Goal: Task Accomplishment & Management: Use online tool/utility

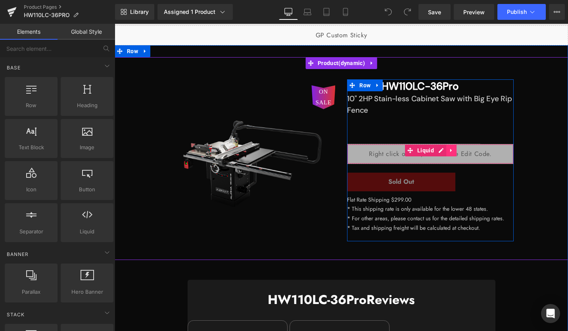
click at [452, 150] on link at bounding box center [451, 150] width 10 height 12
click at [456, 150] on icon at bounding box center [457, 151] width 6 height 6
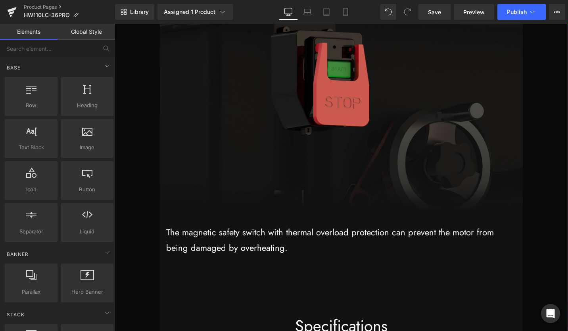
scroll to position [11632, 0]
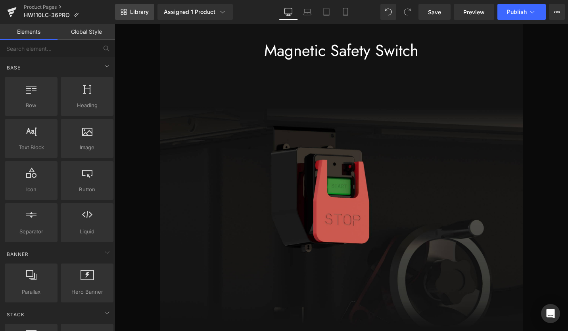
click at [140, 12] on span "Library" at bounding box center [139, 11] width 19 height 7
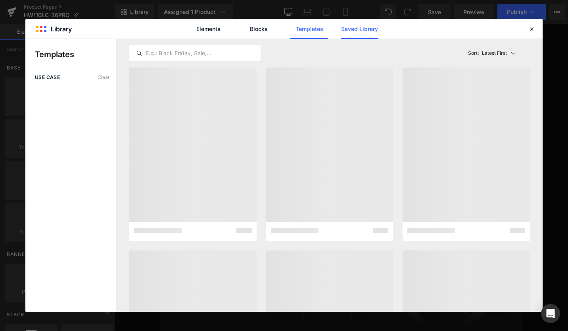
click at [373, 28] on link "Saved Library" at bounding box center [360, 29] width 38 height 20
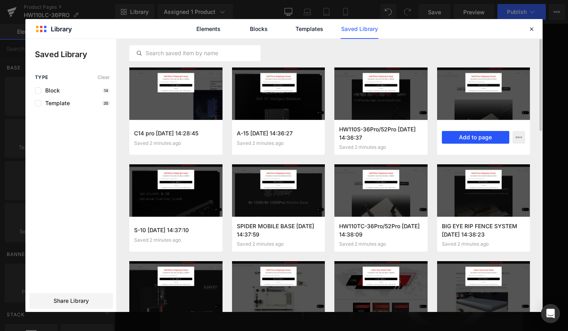
click at [484, 134] on button "Add to page" at bounding box center [476, 137] width 68 height 13
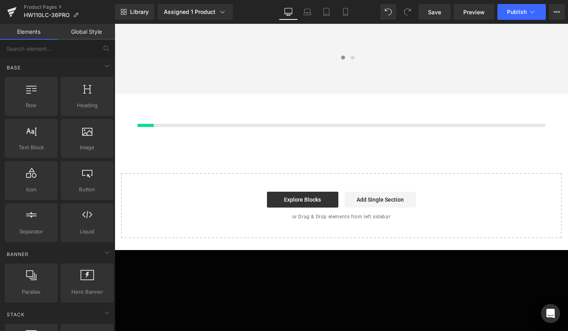
scroll to position [16074, 0]
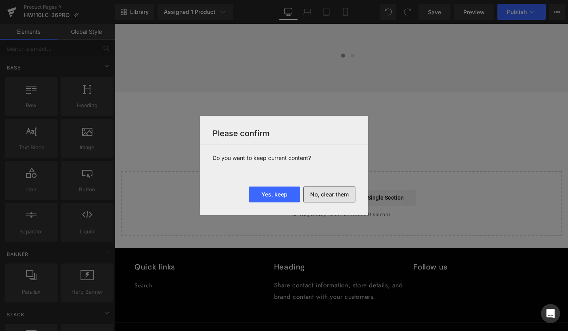
click at [336, 193] on button "No, clear them" at bounding box center [330, 195] width 52 height 16
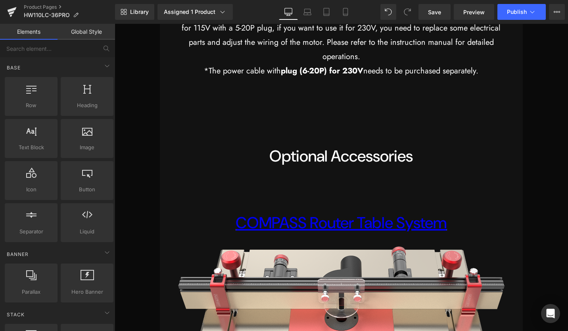
scroll to position [12598, 0]
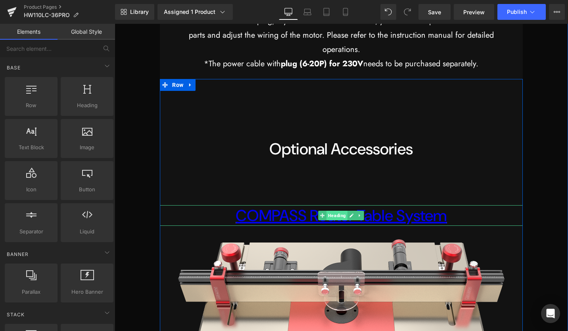
click at [336, 216] on span "Heading" at bounding box center [337, 216] width 21 height 10
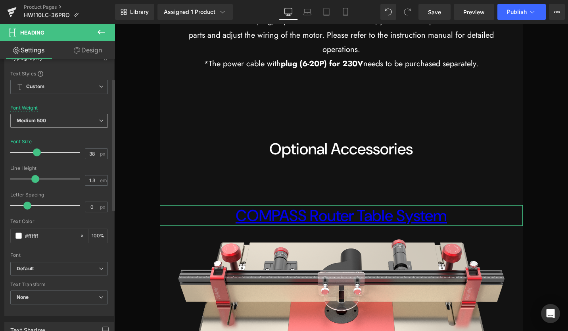
scroll to position [79, 0]
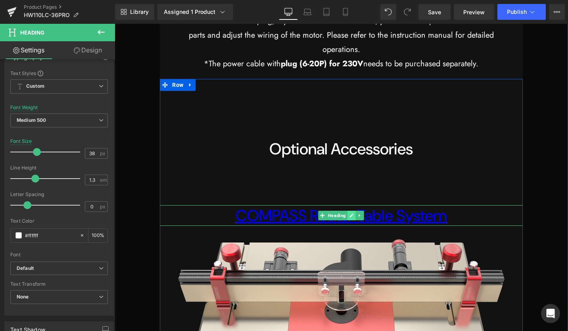
click at [350, 215] on icon at bounding box center [352, 215] width 4 height 4
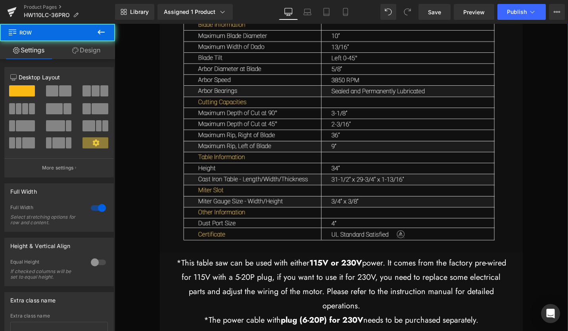
scroll to position [12241, 0]
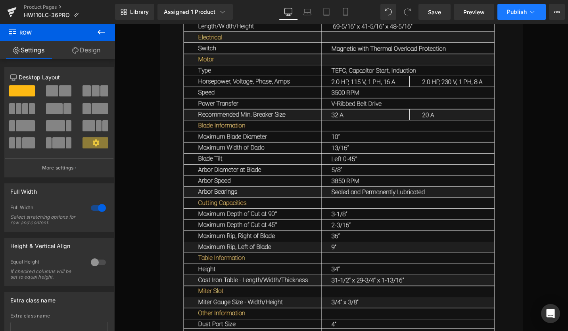
click at [508, 12] on span "Publish" at bounding box center [517, 12] width 20 height 6
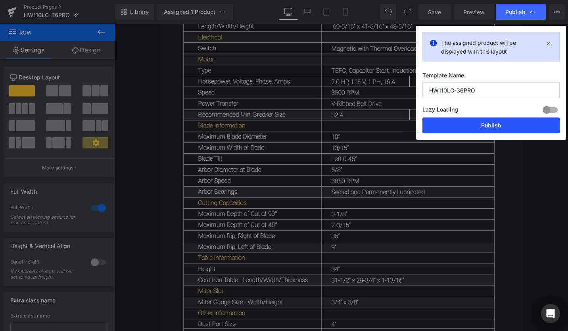
click at [467, 130] on button "Publish" at bounding box center [491, 125] width 137 height 16
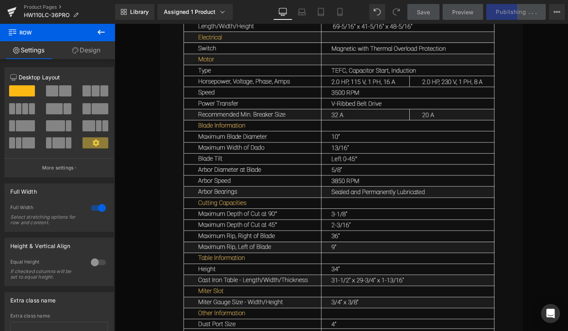
scroll to position [12082, 0]
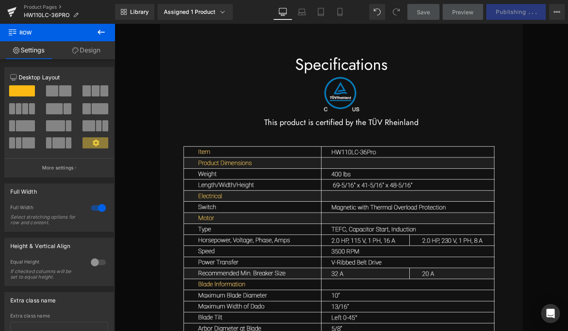
click at [100, 35] on icon at bounding box center [101, 32] width 10 height 10
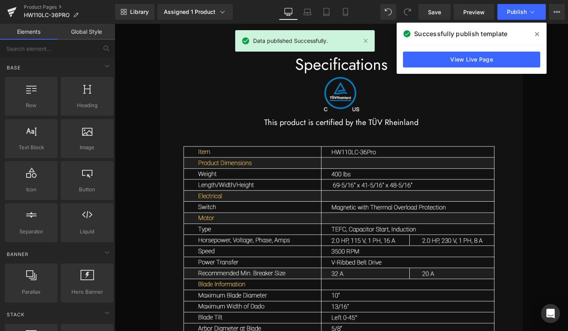
click at [92, 36] on link "Global Style" at bounding box center [87, 32] width 58 height 16
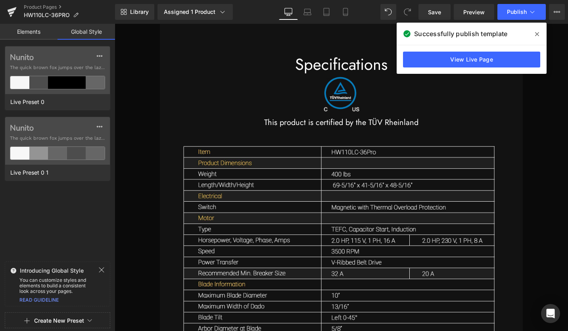
click at [535, 34] on icon at bounding box center [537, 34] width 4 height 6
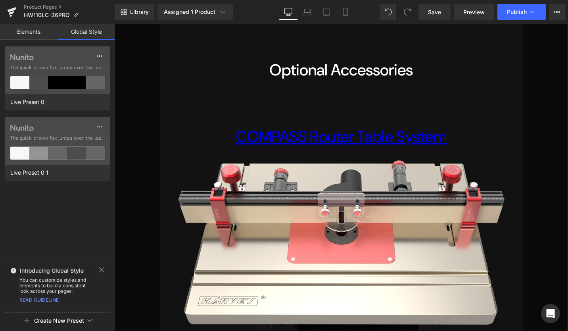
scroll to position [12677, 0]
click at [287, 138] on link "COMPASS Router Table System" at bounding box center [341, 136] width 211 height 21
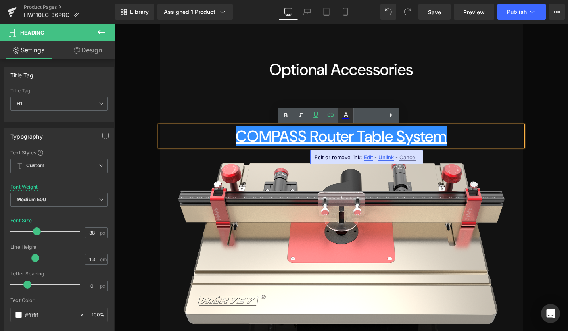
click at [350, 117] on icon at bounding box center [346, 116] width 10 height 10
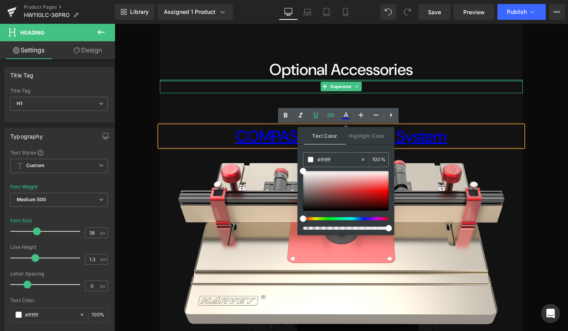
click at [451, 81] on div at bounding box center [341, 81] width 363 height 2
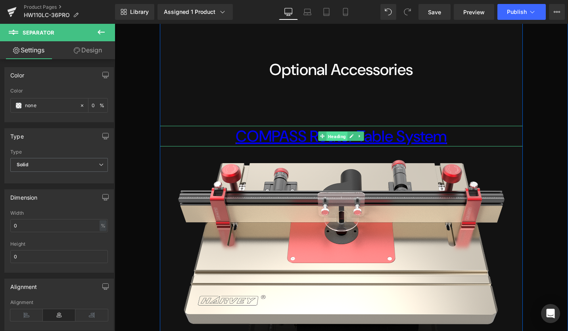
click at [329, 138] on span "Heading" at bounding box center [337, 137] width 21 height 10
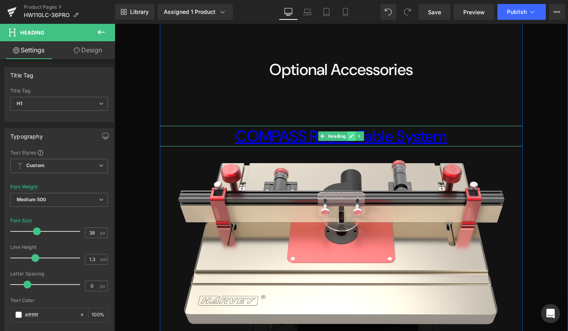
click at [350, 137] on icon at bounding box center [352, 136] width 4 height 4
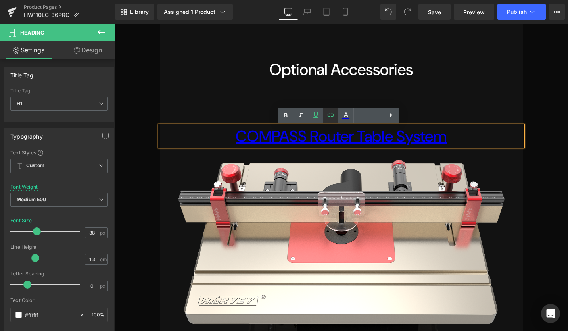
click at [329, 117] on icon at bounding box center [331, 115] width 10 height 10
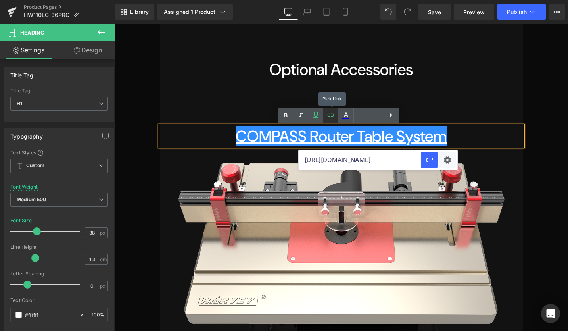
click at [333, 114] on icon at bounding box center [331, 114] width 7 height 3
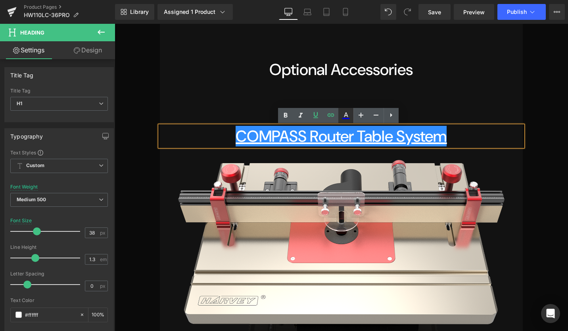
click at [347, 113] on icon at bounding box center [346, 116] width 10 height 10
type input "100"
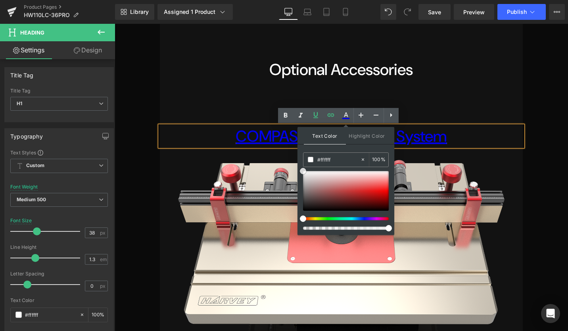
type input "#d82b2b"
click at [362, 190] on div at bounding box center [346, 191] width 86 height 40
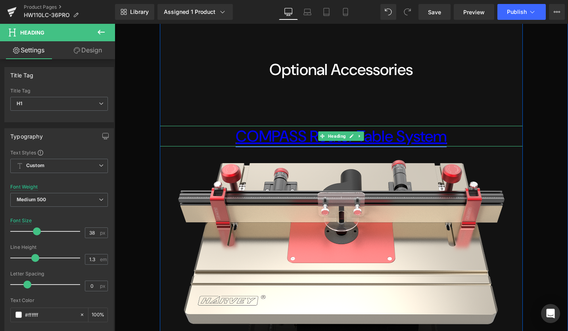
click at [442, 135] on link "COMPASS Router Table System" at bounding box center [341, 136] width 211 height 21
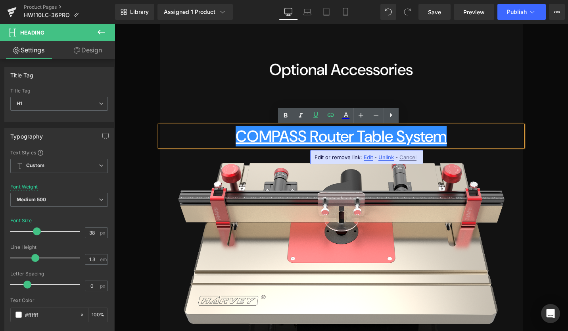
click at [370, 156] on span "Edit" at bounding box center [368, 157] width 9 height 7
type input "[URL][DOMAIN_NAME]"
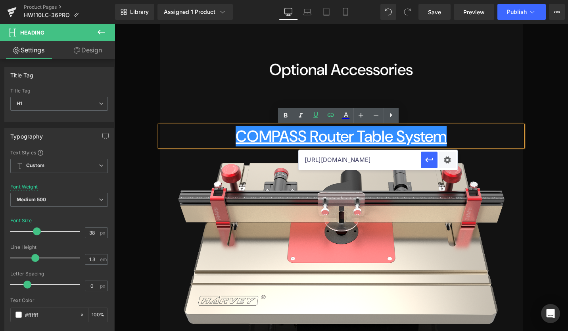
drag, startPoint x: 386, startPoint y: 162, endPoint x: 420, endPoint y: 162, distance: 34.5
click at [420, 162] on input "[URL][DOMAIN_NAME]" at bounding box center [360, 160] width 122 height 20
click at [449, 0] on div "Text Color Highlight Color rgba(216, 43, 43, 1) #d82b2b 100 % transparent trans…" at bounding box center [284, 0] width 568 height 0
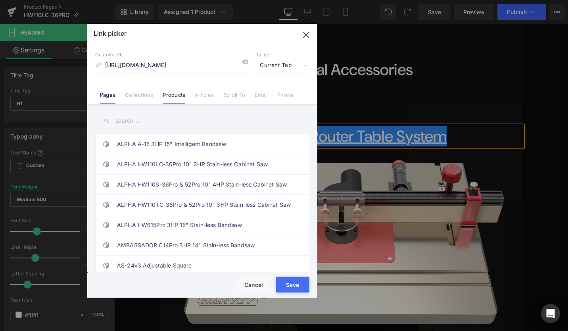
scroll to position [0, 0]
click at [108, 90] on li "Pages" at bounding box center [107, 92] width 25 height 14
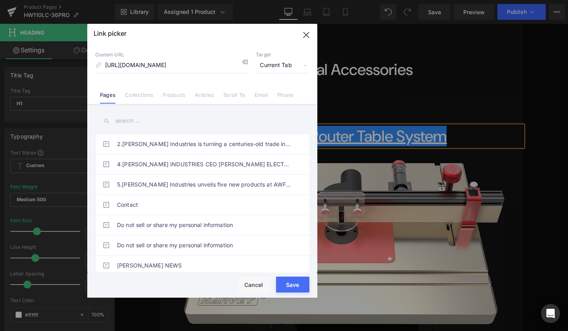
click at [304, 35] on icon "button" at bounding box center [306, 35] width 13 height 13
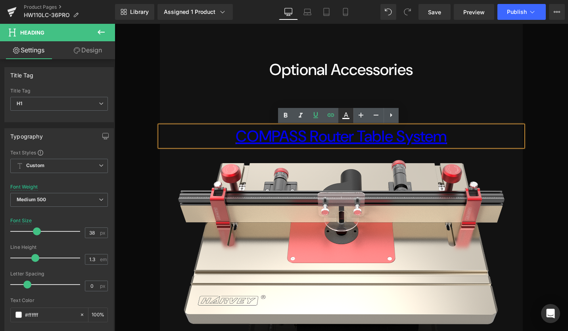
click at [346, 116] on icon at bounding box center [346, 116] width 10 height 10
type input "#0000ee"
type input "100"
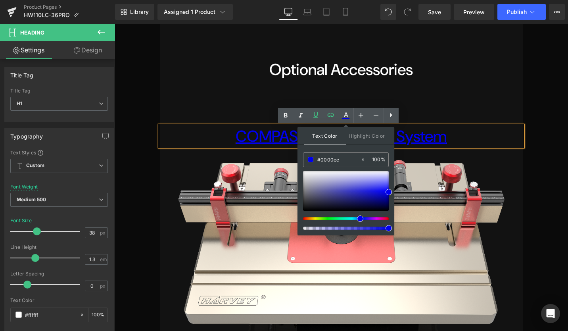
click at [471, 133] on h1 "COMPASS Router Table System" at bounding box center [341, 136] width 363 height 21
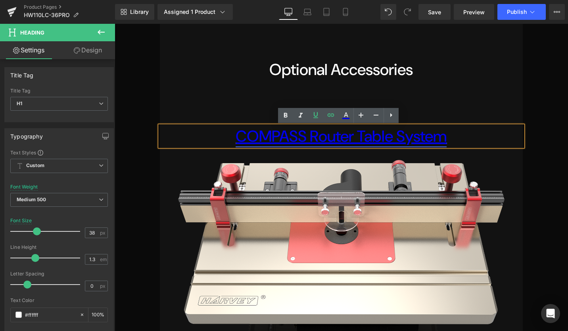
click at [393, 133] on link "COMPASS Router Table System" at bounding box center [341, 136] width 211 height 21
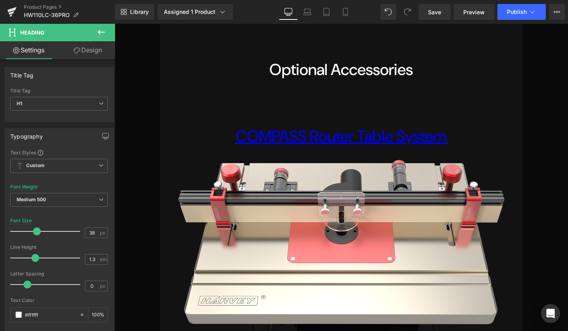
click at [100, 27] on icon at bounding box center [101, 32] width 10 height 10
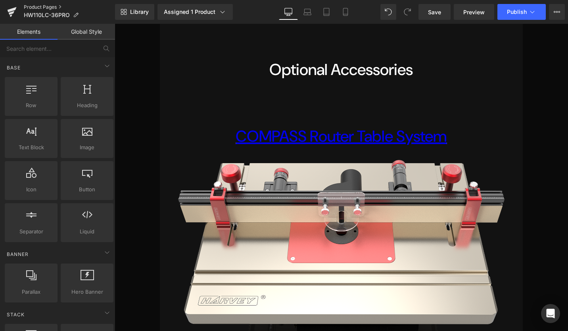
click at [60, 6] on link "Product Pages" at bounding box center [69, 7] width 91 height 6
